Goal: Task Accomplishment & Management: Manage account settings

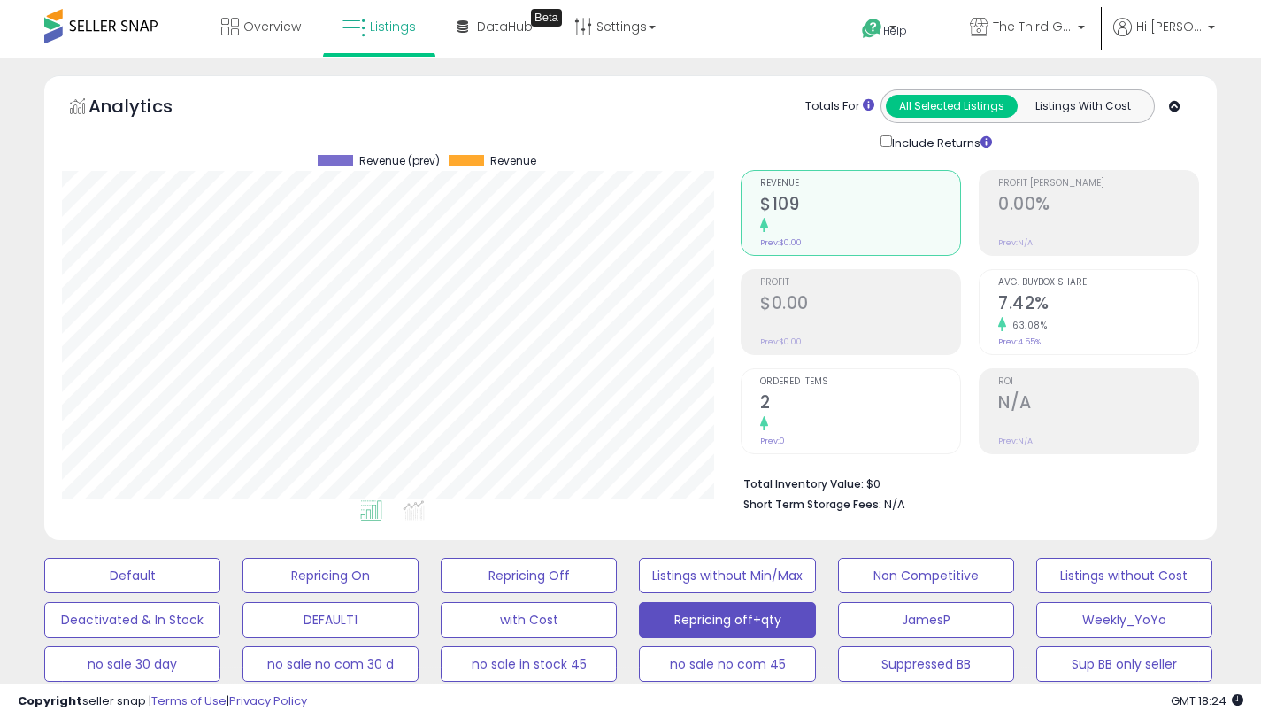
select select "**"
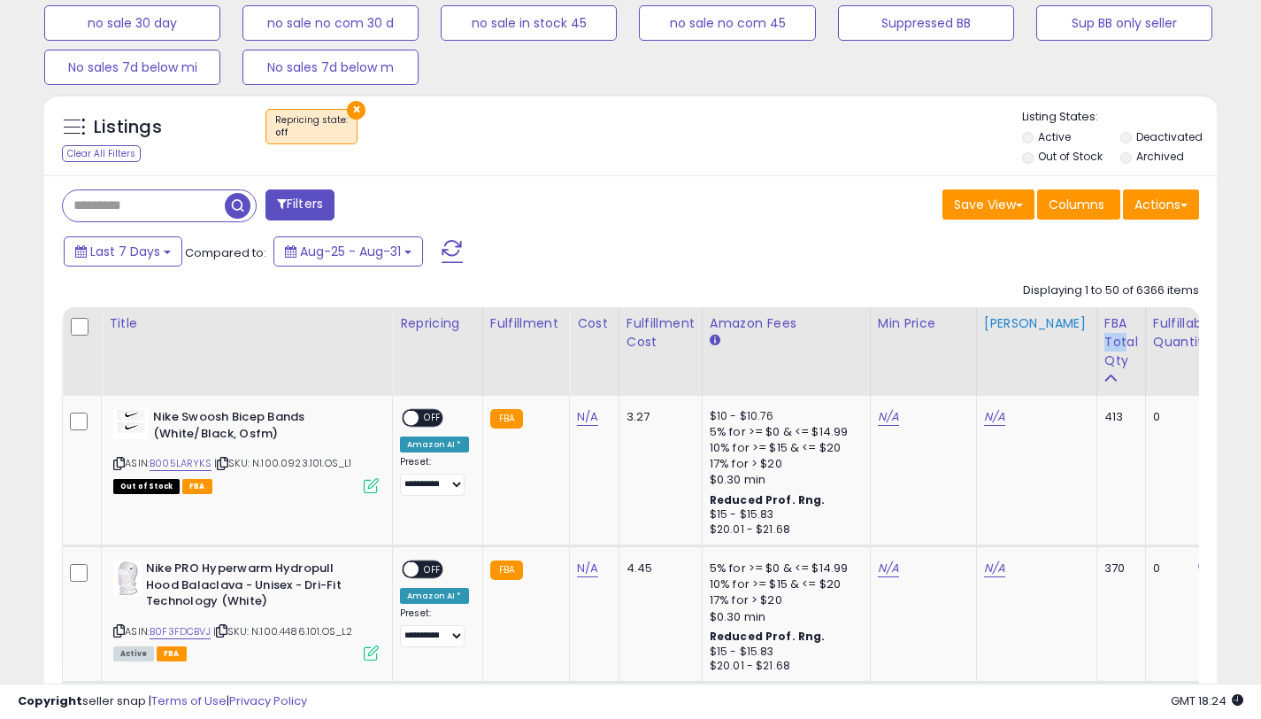
scroll to position [1852, 0]
click at [933, 261] on div "Last 7 Days Compared to: Aug-25 - Aug-31" at bounding box center [628, 254] width 1164 height 40
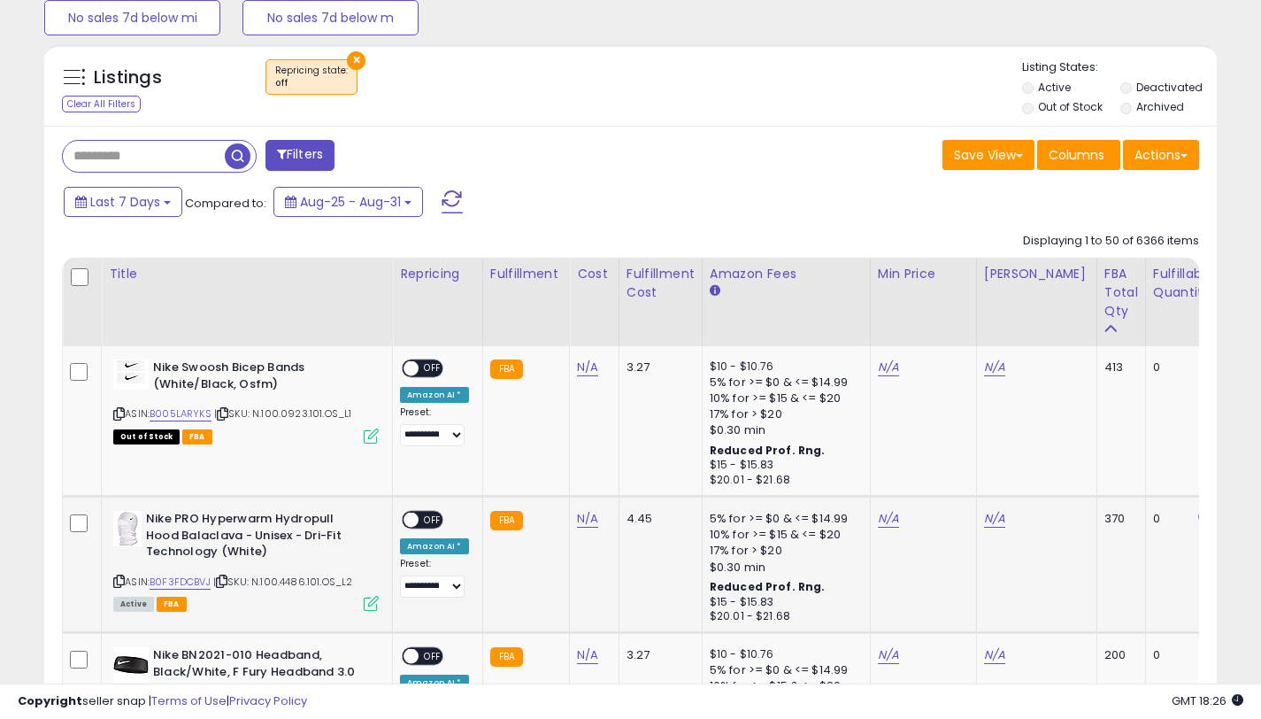
scroll to position [737, 0]
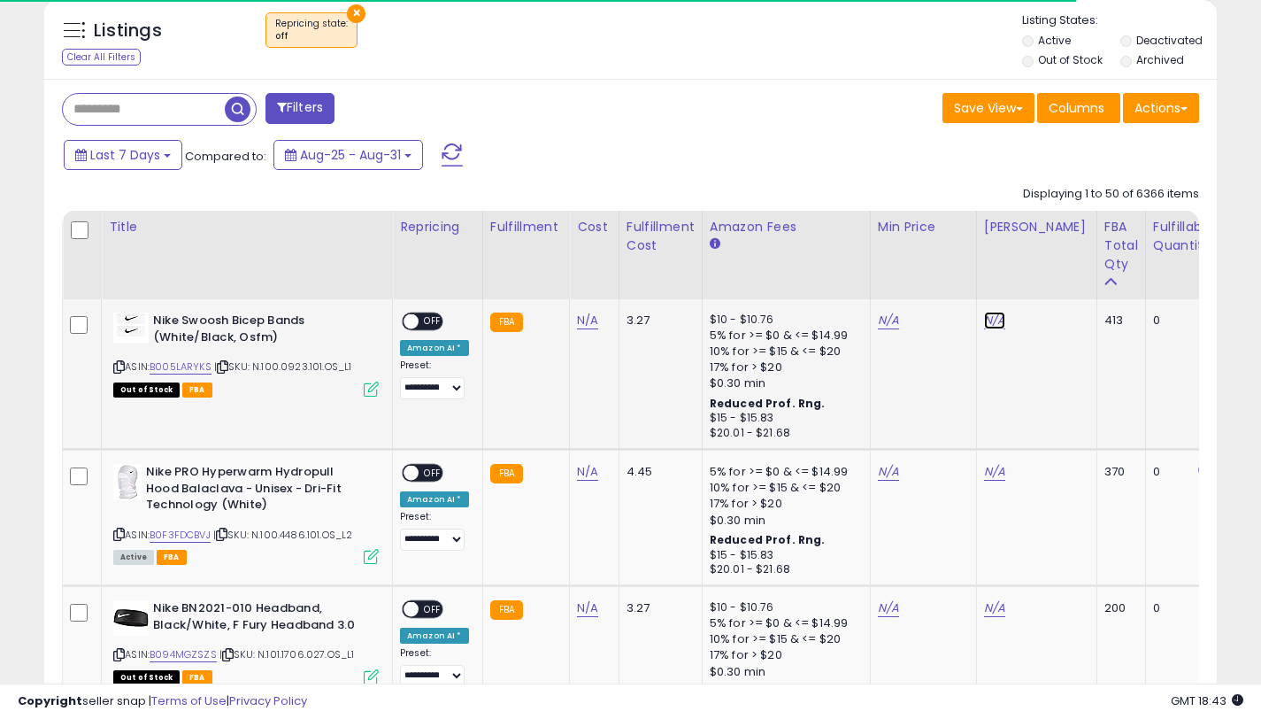
click at [986, 318] on link "N/A" at bounding box center [994, 321] width 21 height 18
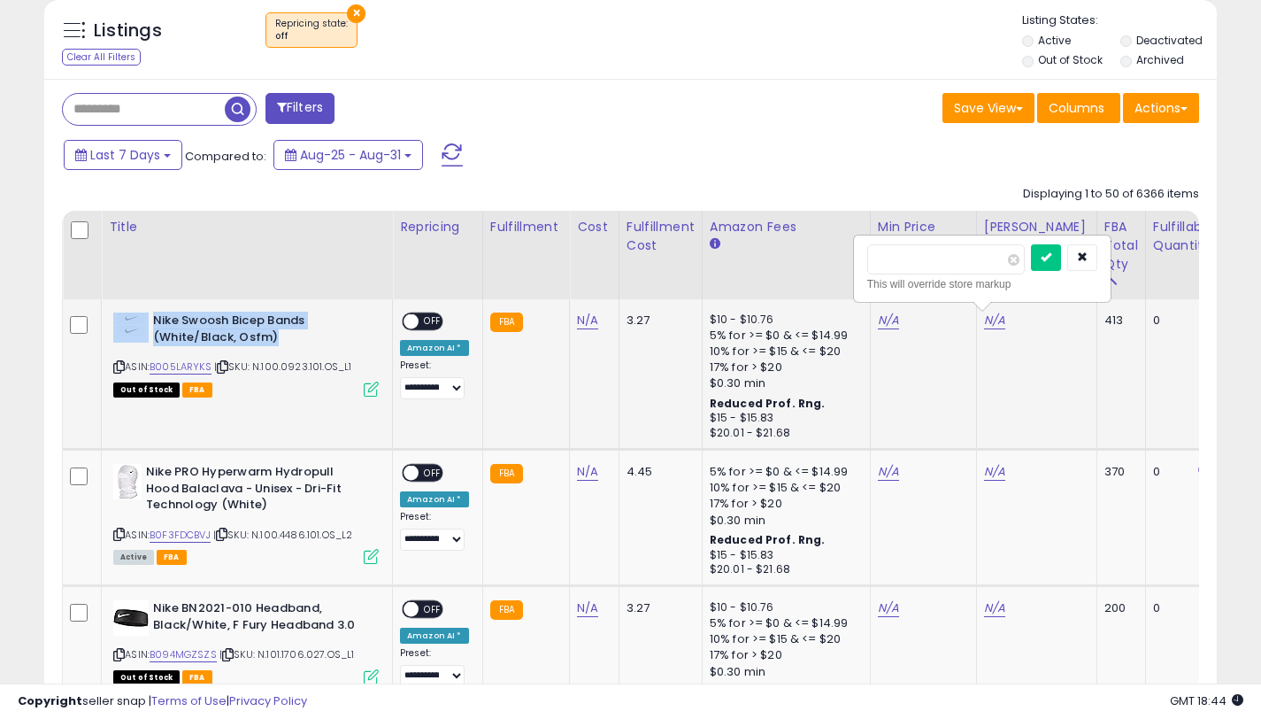
drag, startPoint x: 272, startPoint y: 336, endPoint x: 149, endPoint y: 320, distance: 124.1
click at [149, 320] on div "Nike Swoosh Bicep Bands (White/Black, Osfm)" at bounding box center [246, 330] width 266 height 37
copy div "Nike Swoosh Bicep Bands (White/Black, Osfm)"
click at [947, 265] on input "number" at bounding box center [947, 259] width 158 height 30
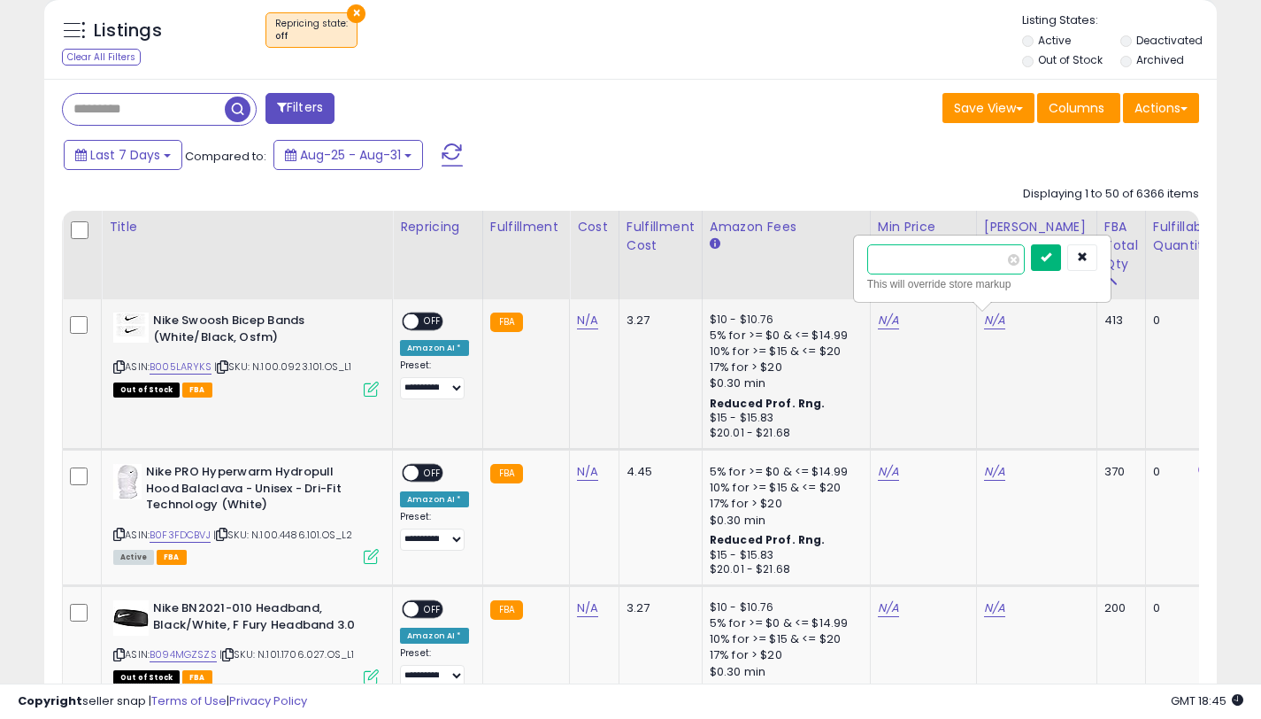
type input "*****"
click at [1052, 257] on icon "submit" at bounding box center [1046, 256] width 11 height 11
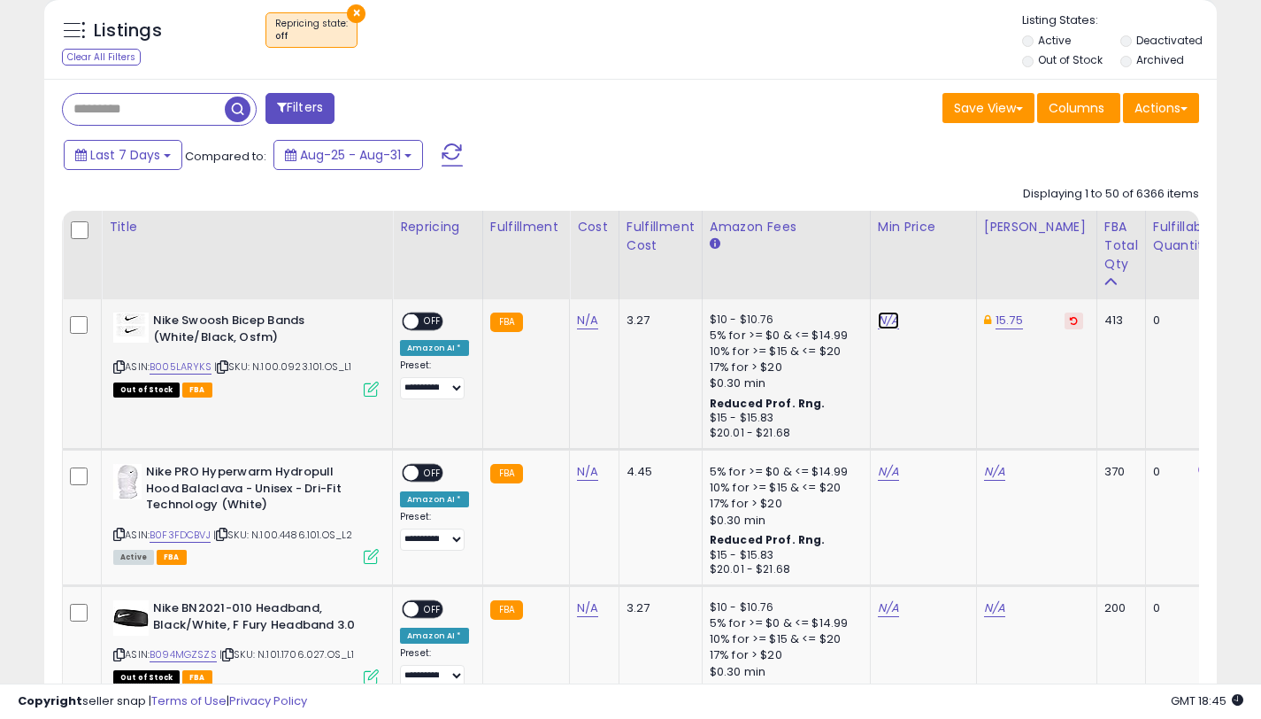
click at [886, 319] on link "N/A" at bounding box center [888, 321] width 21 height 18
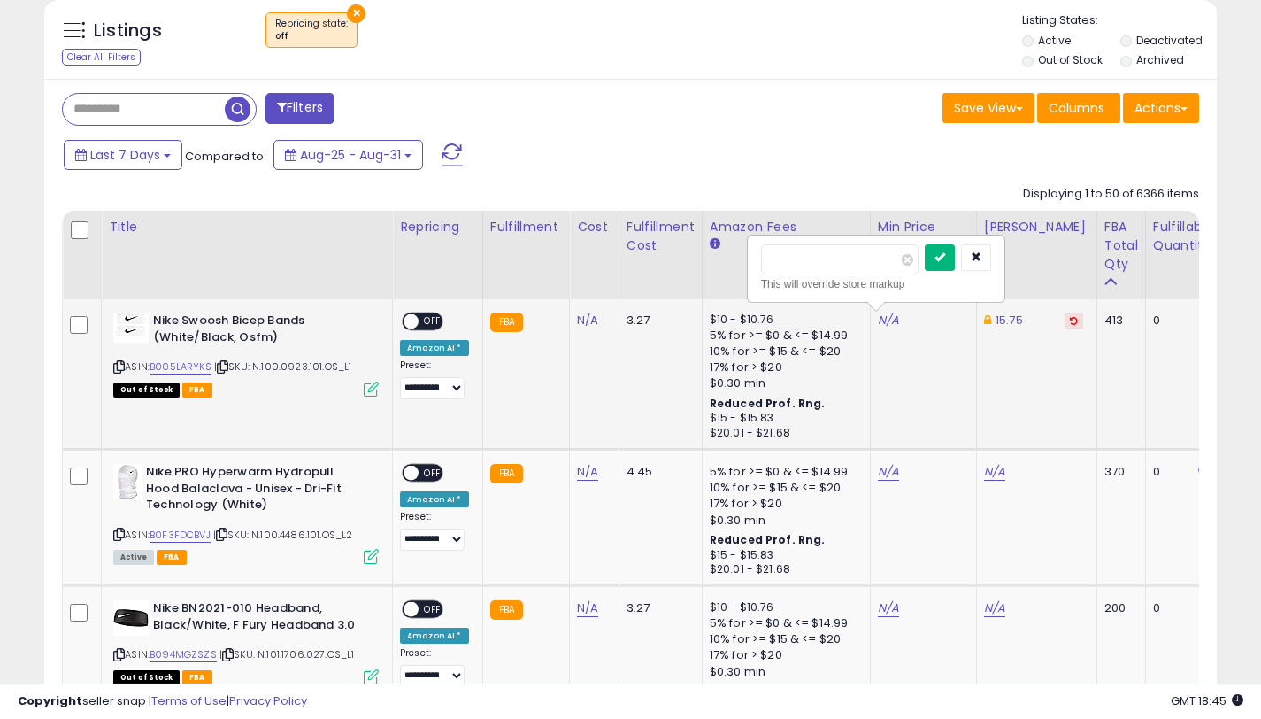
type input "*****"
click at [945, 251] on icon "submit" at bounding box center [940, 256] width 11 height 11
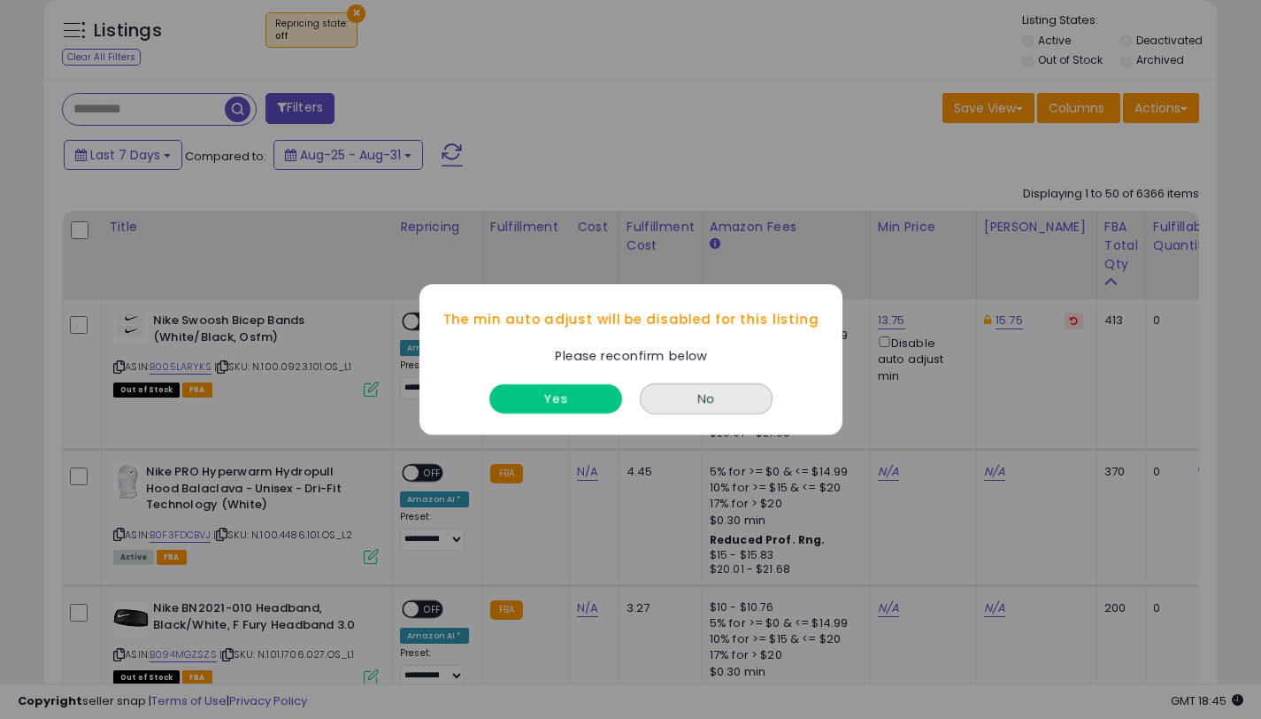
scroll to position [818, 0]
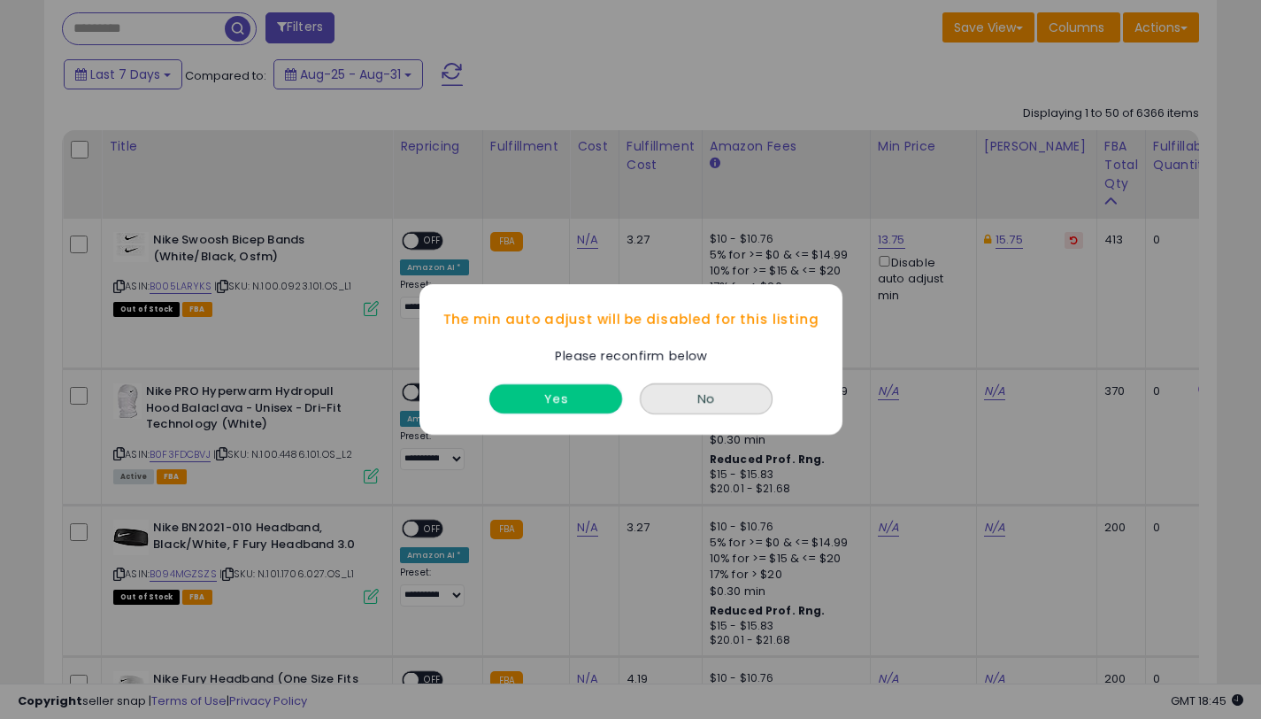
click at [590, 397] on button "Yes" at bounding box center [556, 398] width 133 height 29
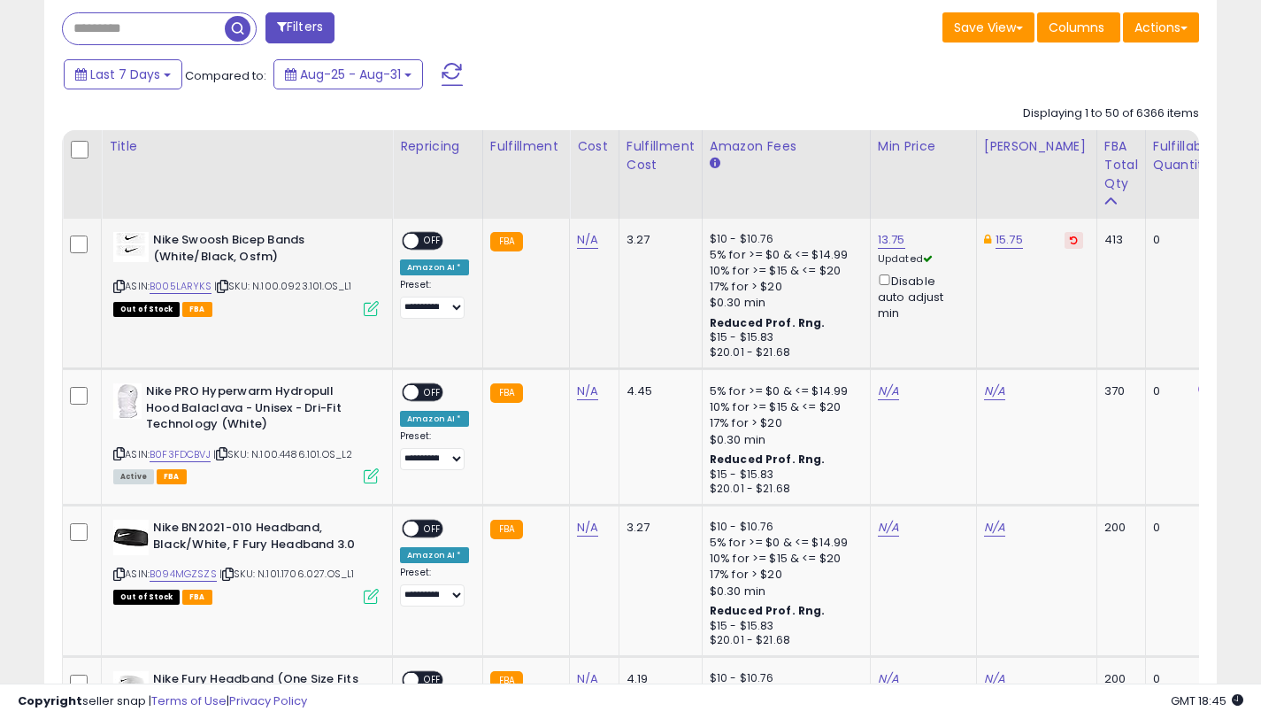
click at [425, 243] on span "OFF" at bounding box center [433, 241] width 28 height 15
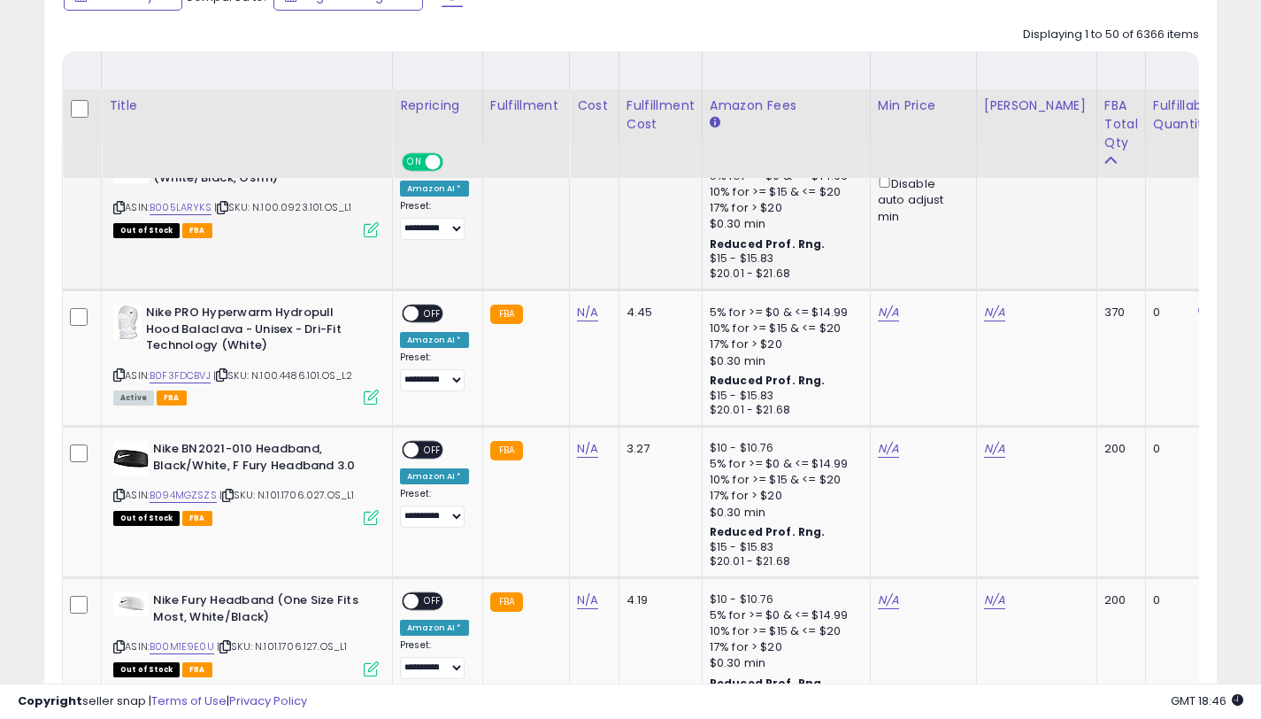
scroll to position [993, 0]
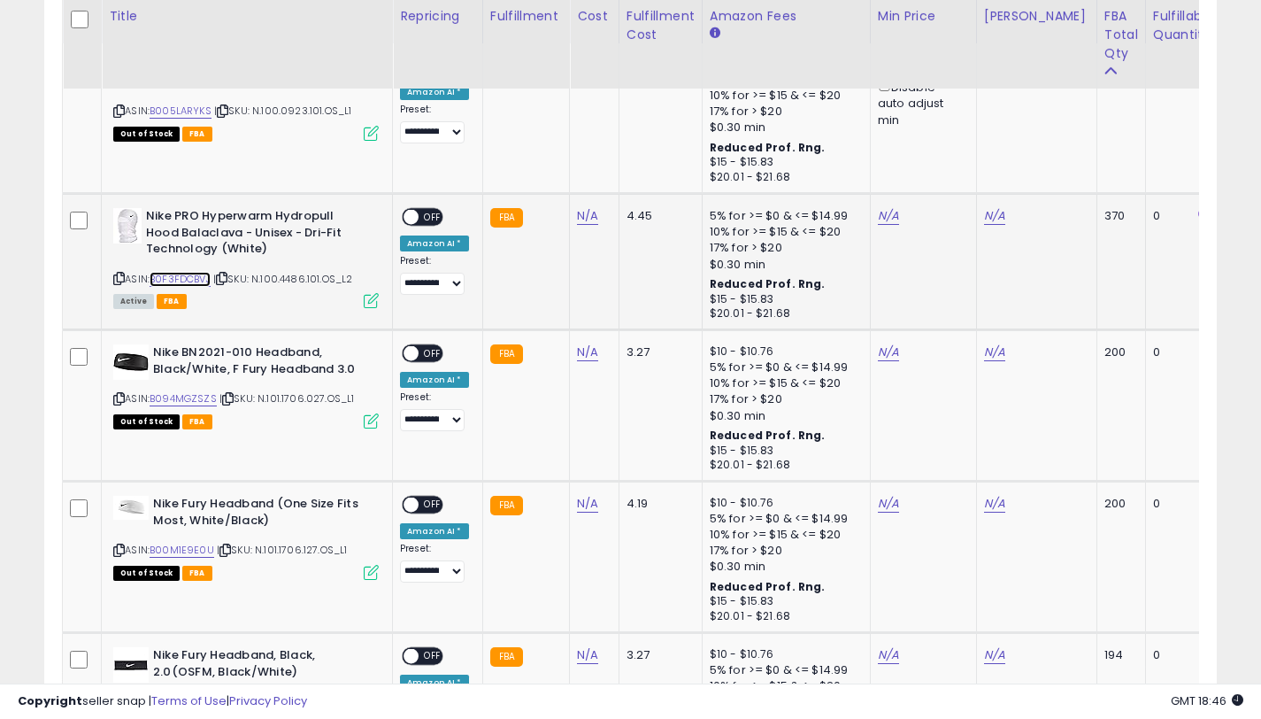
click at [189, 281] on link "B0F3FDCBVJ" at bounding box center [180, 279] width 61 height 15
